Goal: Transaction & Acquisition: Download file/media

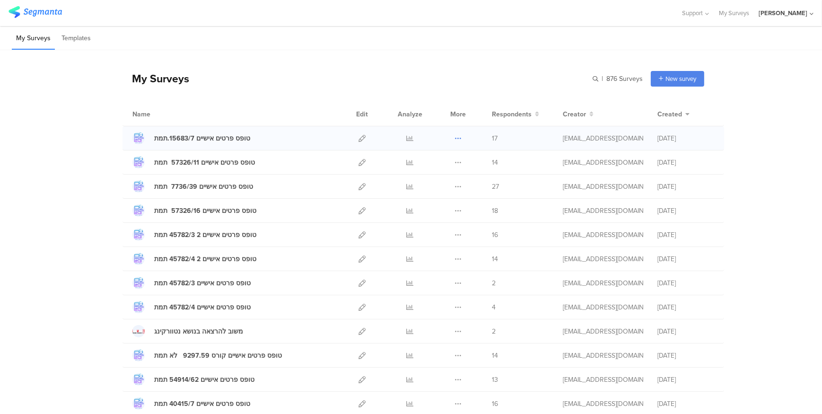
click at [455, 137] on icon at bounding box center [457, 138] width 7 height 7
click at [439, 179] on link "Export" at bounding box center [439, 179] width 52 height 17
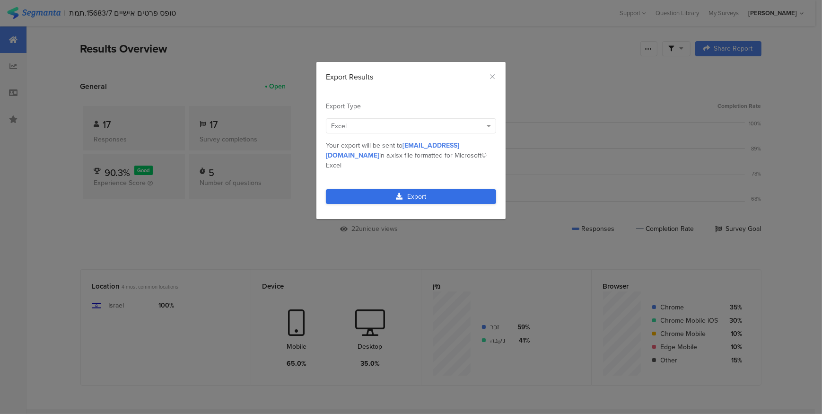
click at [425, 189] on link "Export" at bounding box center [411, 196] width 170 height 15
